Goal: Find specific page/section: Find specific page/section

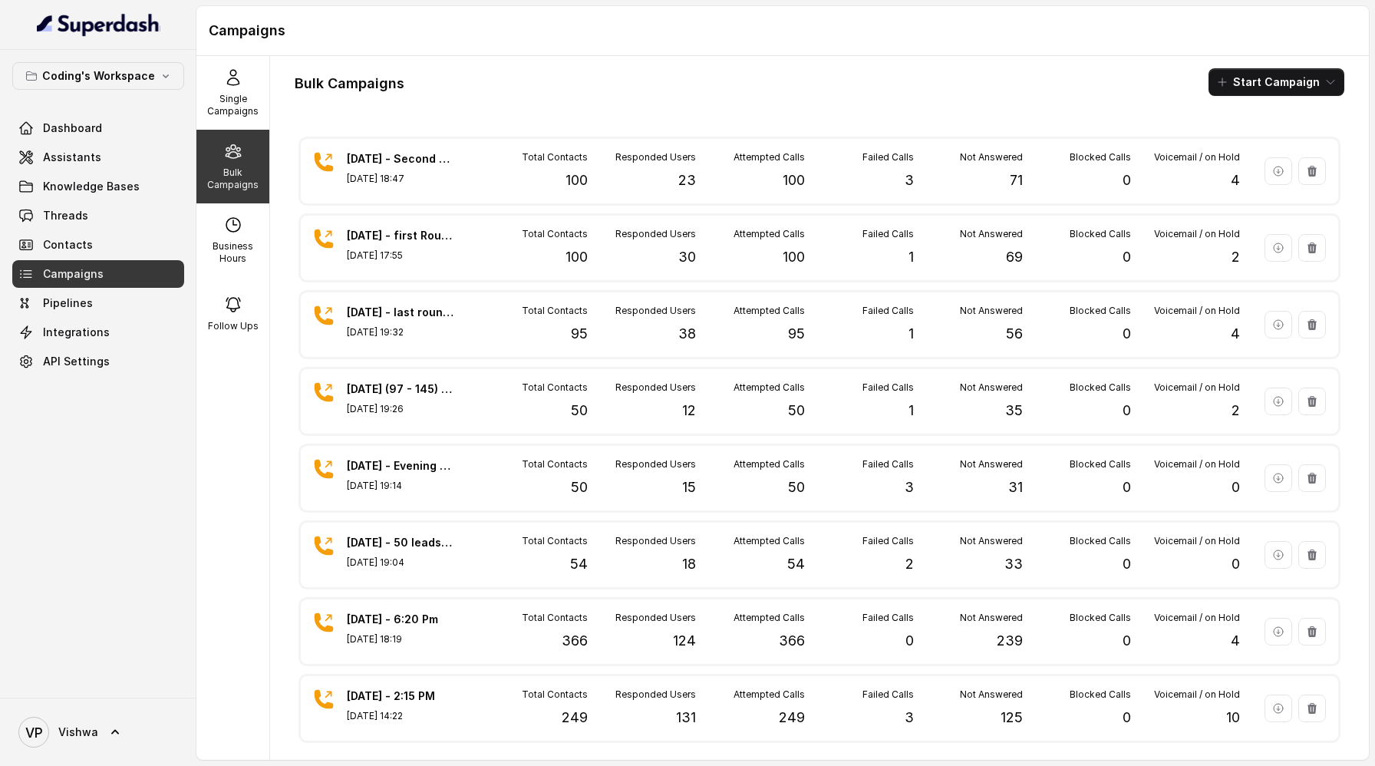
click at [57, 278] on span "Campaigns" at bounding box center [73, 273] width 61 height 15
click at [236, 163] on div "Bulk Campaigns" at bounding box center [232, 167] width 73 height 74
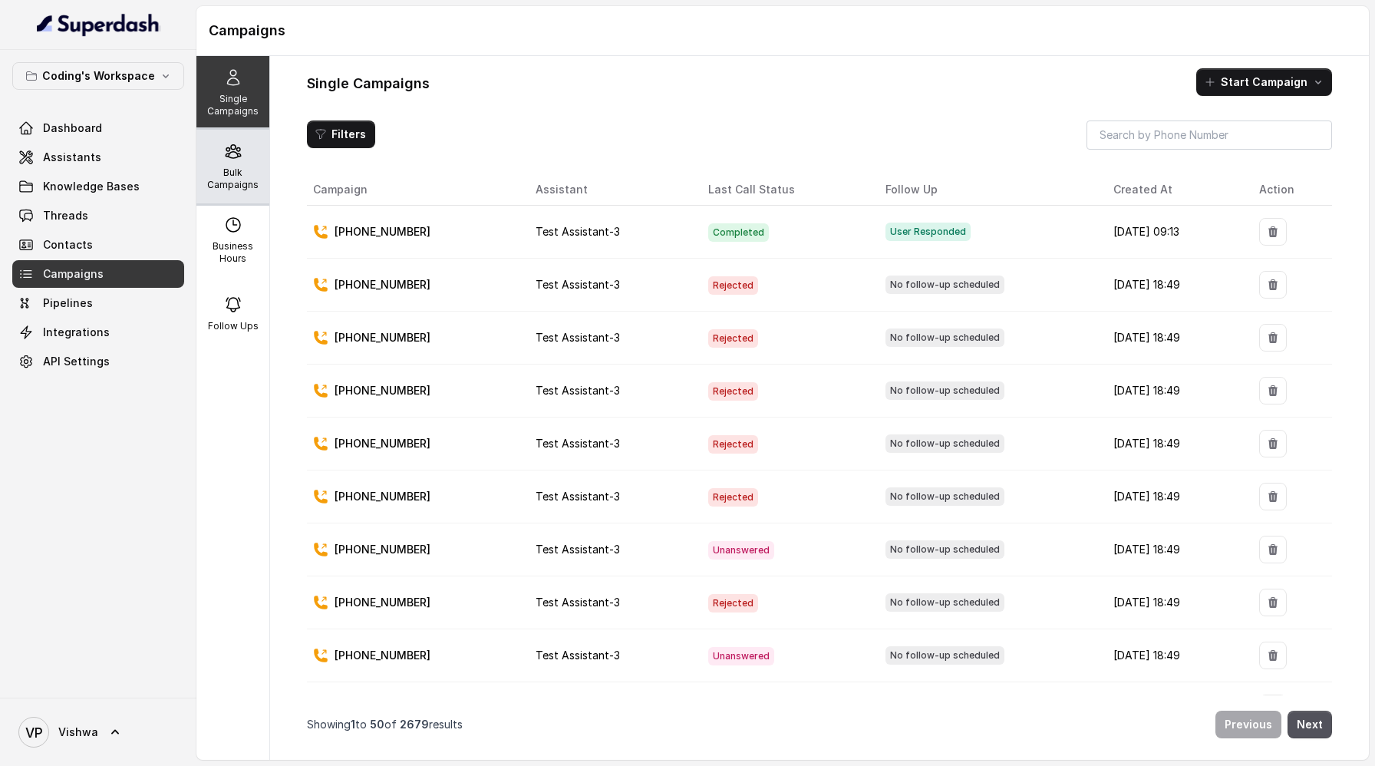
click at [232, 182] on p "Bulk Campaigns" at bounding box center [233, 178] width 61 height 25
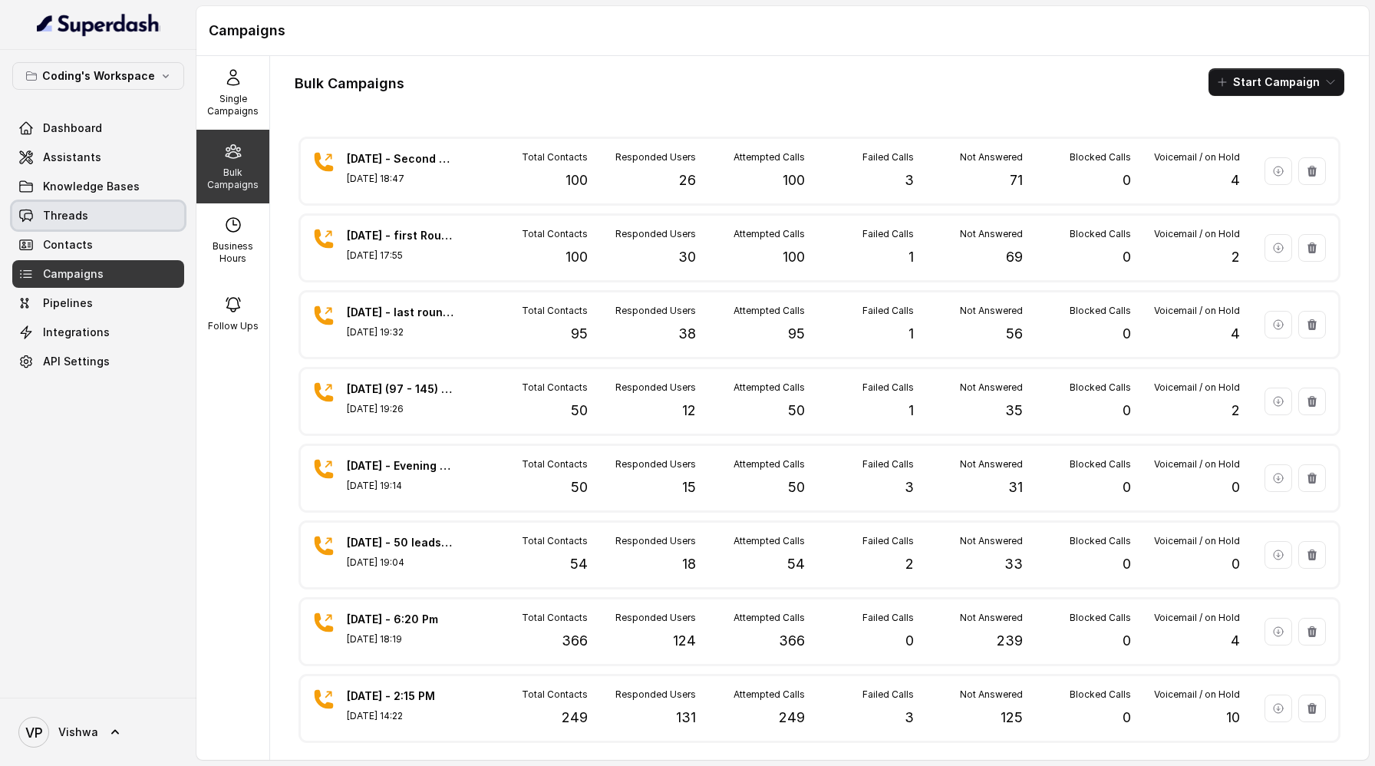
click at [71, 224] on link "Threads" at bounding box center [98, 216] width 172 height 28
